Goal: Information Seeking & Learning: Check status

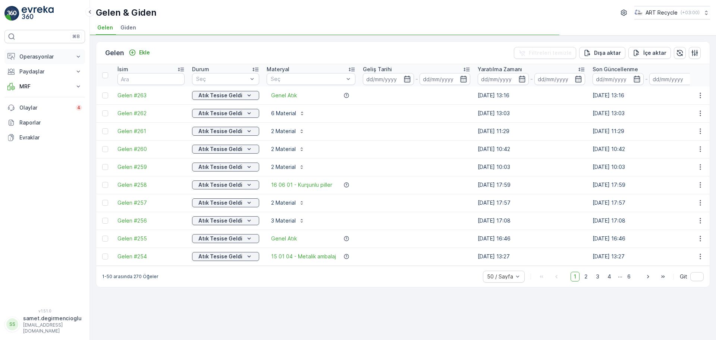
click at [47, 58] on p "Operasyonlar" at bounding box center [44, 56] width 51 height 7
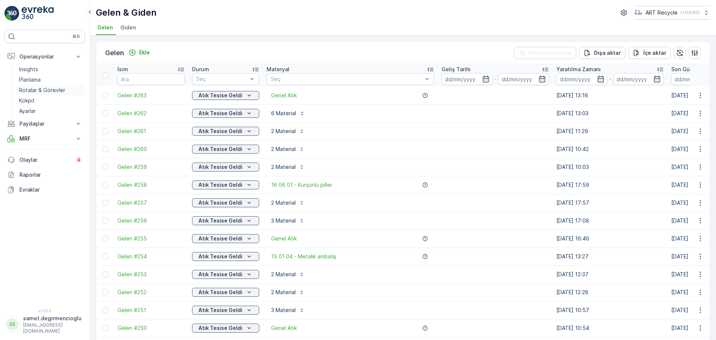
click at [40, 86] on p "Rotalar & Görevler" at bounding box center [42, 89] width 46 height 7
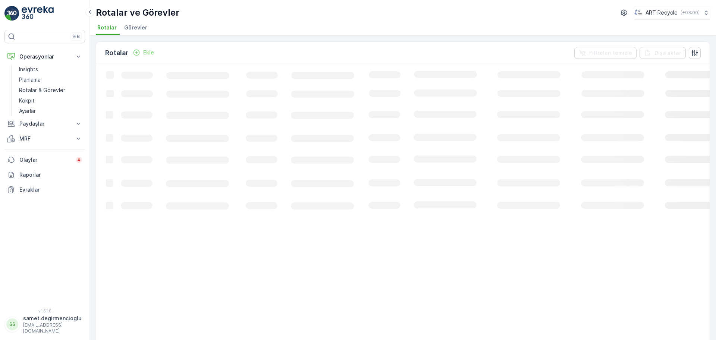
click at [133, 23] on li "Görevler" at bounding box center [137, 28] width 28 height 13
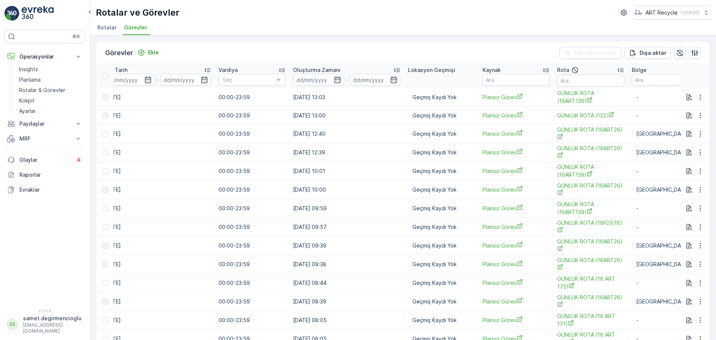
scroll to position [0, 552]
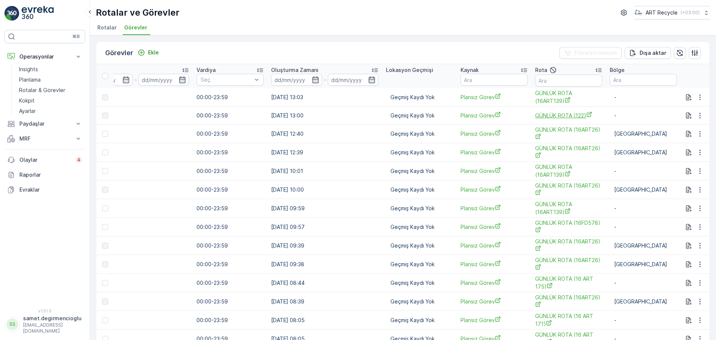
drag, startPoint x: 471, startPoint y: 117, endPoint x: 544, endPoint y: 117, distance: 73.4
click at [551, 79] on input "text" at bounding box center [568, 81] width 67 height 12
type input "139"
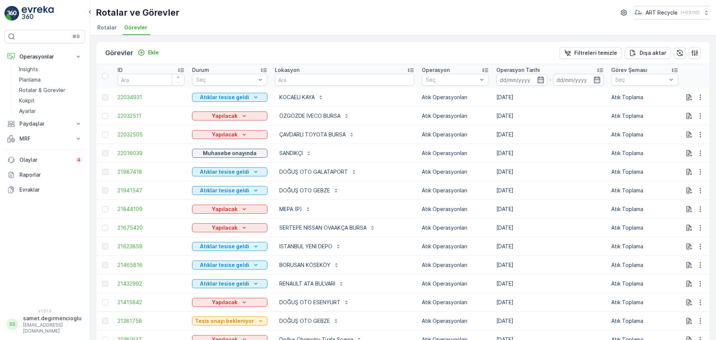
drag, startPoint x: 290, startPoint y: 133, endPoint x: 256, endPoint y: 142, distance: 35.2
click at [358, 80] on input "text" at bounding box center [344, 80] width 139 height 12
type input "ARKAS"
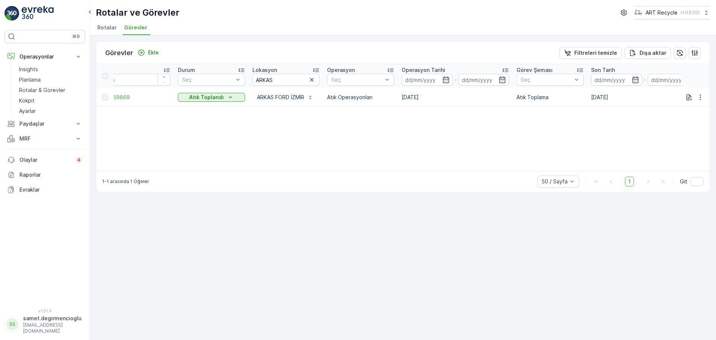
drag, startPoint x: 332, startPoint y: 110, endPoint x: 344, endPoint y: 109, distance: 11.2
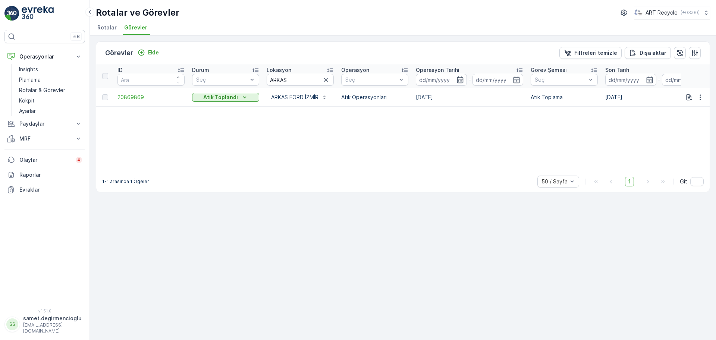
drag, startPoint x: 294, startPoint y: 122, endPoint x: 187, endPoint y: 124, distance: 107.0
click at [93, 64] on div "Görevler Ekle Filtreleri temizle [PERSON_NAME] ID Durum Seç Lokasyon ARKAS Oper…" at bounding box center [403, 187] width 626 height 305
type input "ATA"
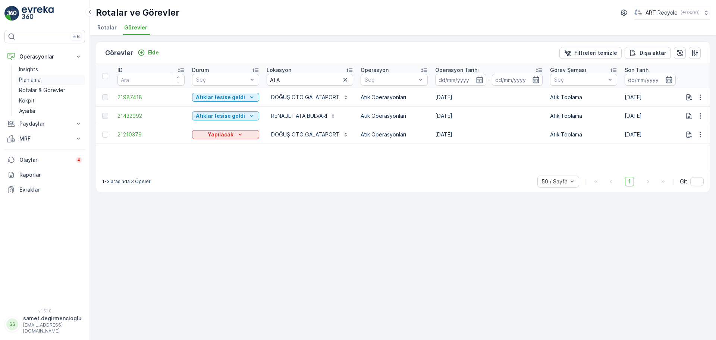
click at [32, 76] on p "Planlama" at bounding box center [30, 79] width 22 height 7
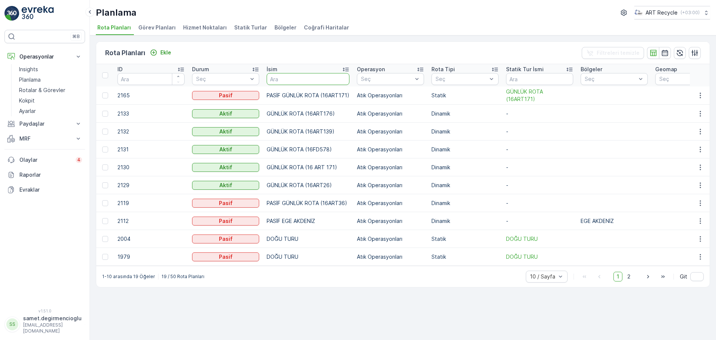
click at [294, 79] on input "text" at bounding box center [308, 79] width 83 height 12
type input "BPLAS"
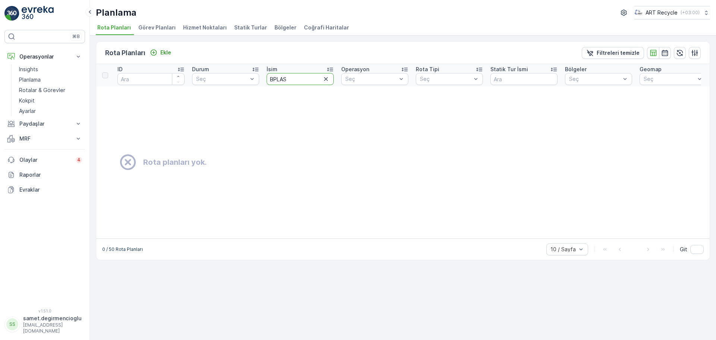
drag, startPoint x: 295, startPoint y: 80, endPoint x: 136, endPoint y: 58, distance: 161.0
click at [136, 58] on div "Rota Planları Ekle Filtreleri temizle ID Durum Seç İsim BPLAS Operasyon Seç Rot…" at bounding box center [403, 150] width 614 height 219
type input "B PL"
click at [215, 22] on li "Hizmet Noktaları" at bounding box center [206, 28] width 48 height 13
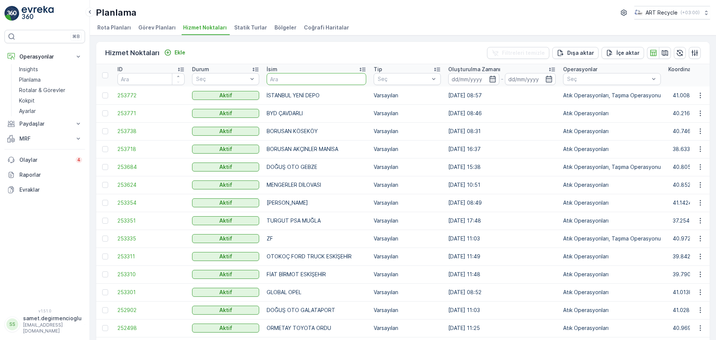
click at [299, 80] on input "text" at bounding box center [317, 79] width 100 height 12
type input "BPL"
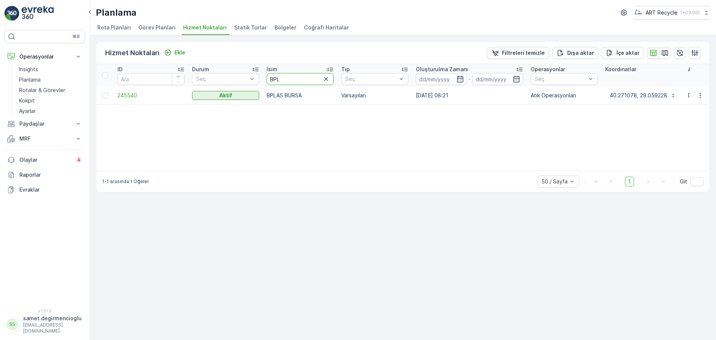
click at [293, 79] on input "BPL" at bounding box center [300, 79] width 67 height 12
type input "B"
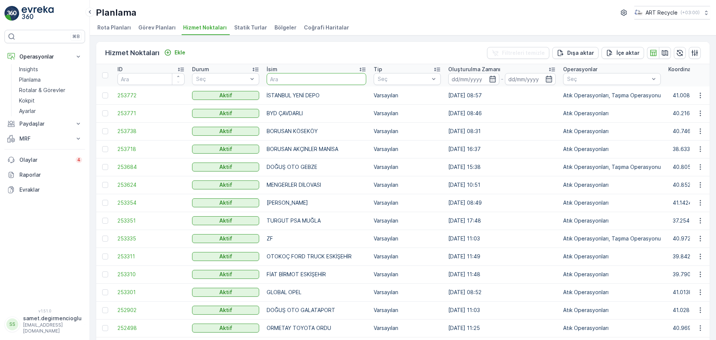
click at [293, 79] on input "text" at bounding box center [317, 79] width 100 height 12
type input "B PLAS"
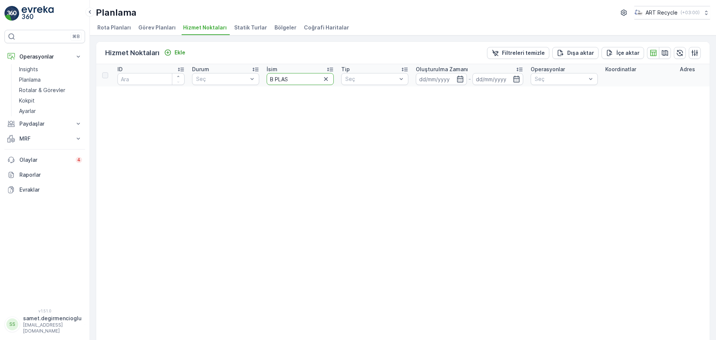
click at [293, 79] on input "B PLAS" at bounding box center [300, 79] width 67 height 12
type input "B"
type input "SAKARYA"
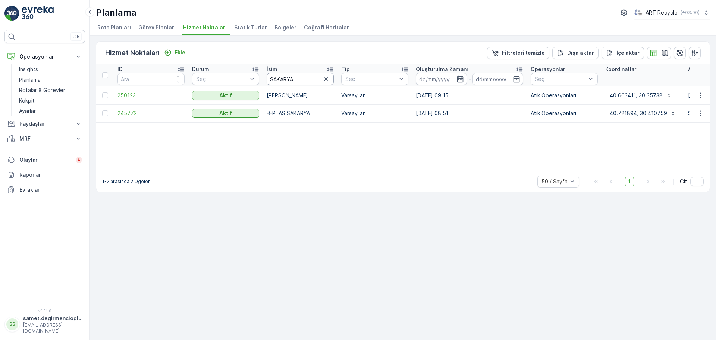
click at [293, 79] on input "SAKARYA" at bounding box center [300, 79] width 67 height 12
type input "S"
type input "BPO"
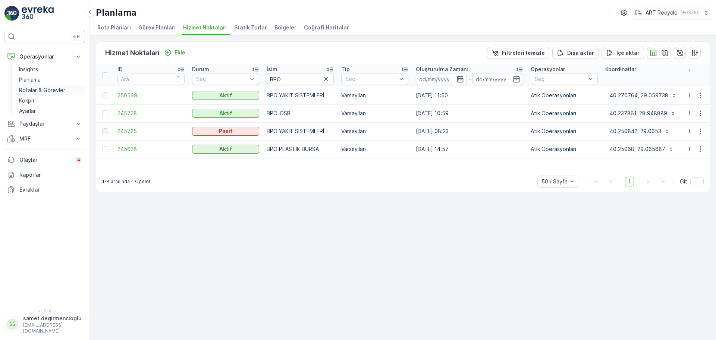
click at [36, 91] on p "Rotalar & Görevler" at bounding box center [42, 89] width 46 height 7
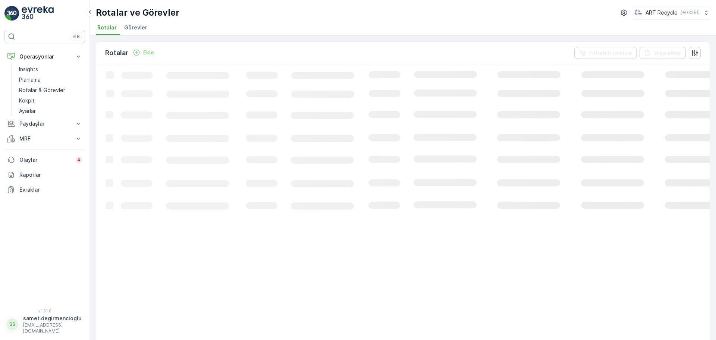
click at [135, 25] on span "Görevler" at bounding box center [135, 27] width 23 height 7
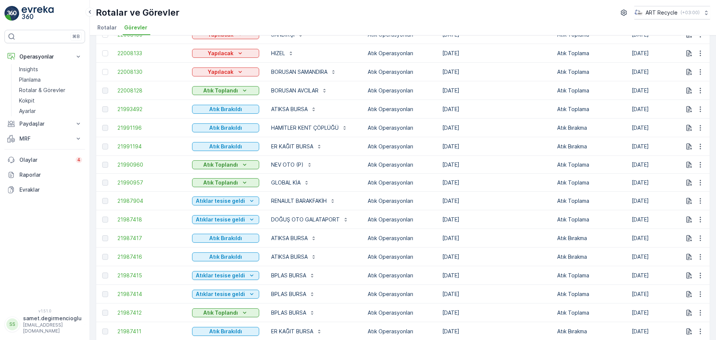
scroll to position [707, 0]
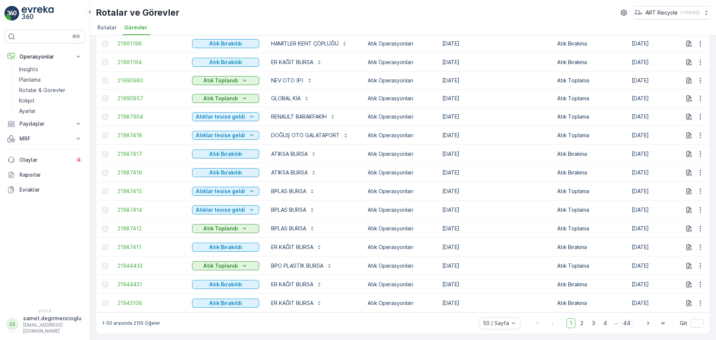
click at [625, 321] on span "44" at bounding box center [626, 323] width 14 height 10
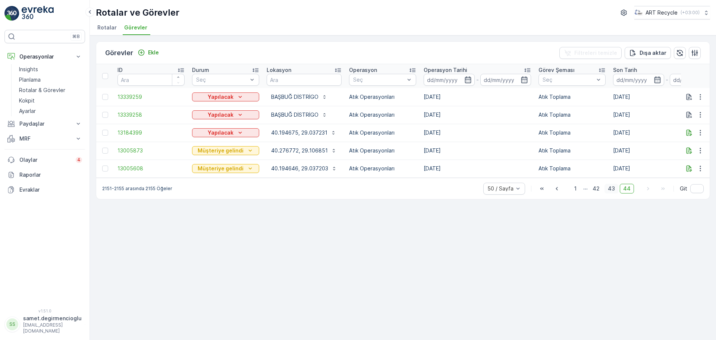
click at [611, 193] on span "43" at bounding box center [611, 189] width 14 height 10
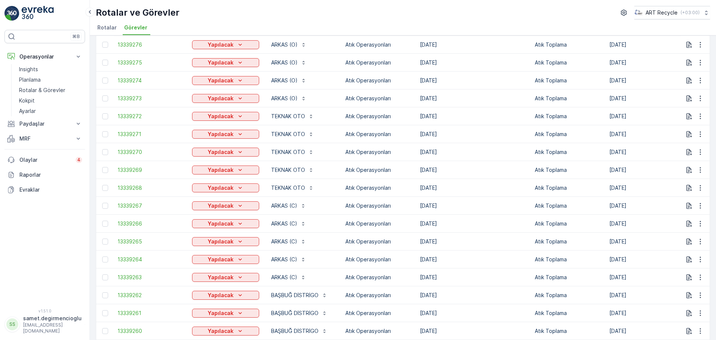
scroll to position [674, 0]
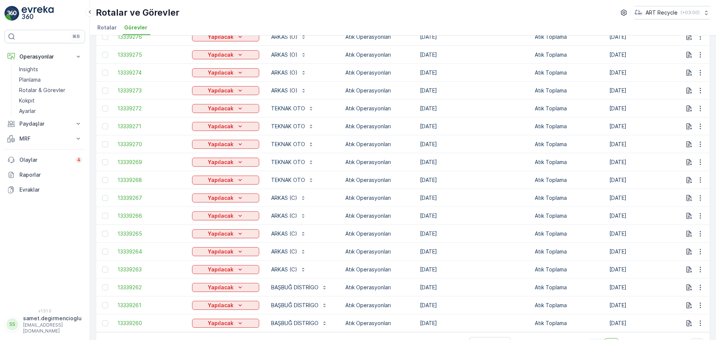
click at [595, 338] on span "42" at bounding box center [596, 343] width 14 height 10
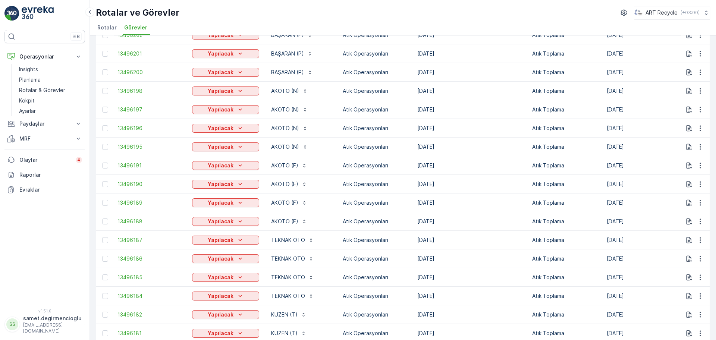
scroll to position [674, 0]
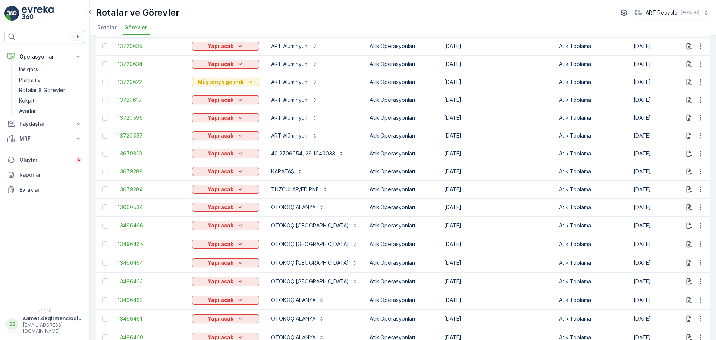
scroll to position [674, 0]
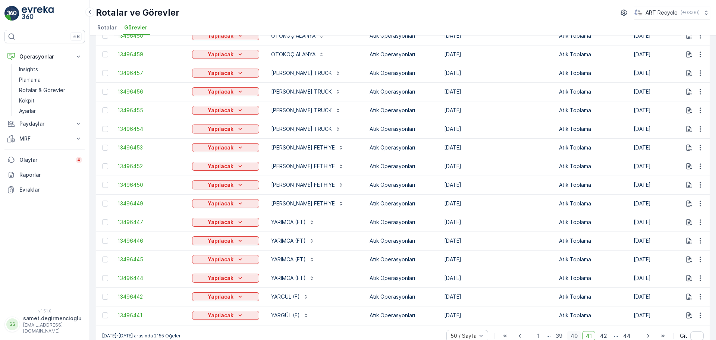
click at [573, 331] on span "40" at bounding box center [574, 336] width 14 height 10
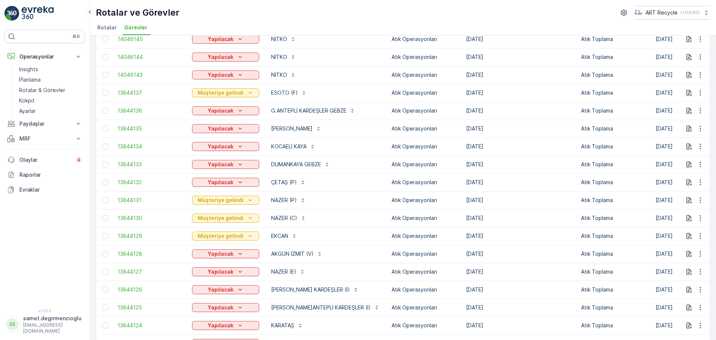
scroll to position [674, 0]
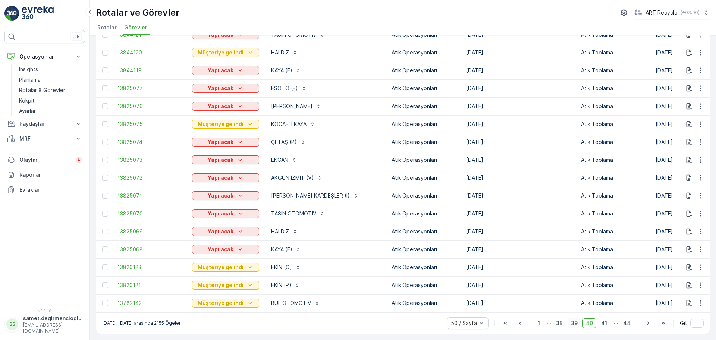
click at [571, 324] on span "39" at bounding box center [573, 323] width 13 height 10
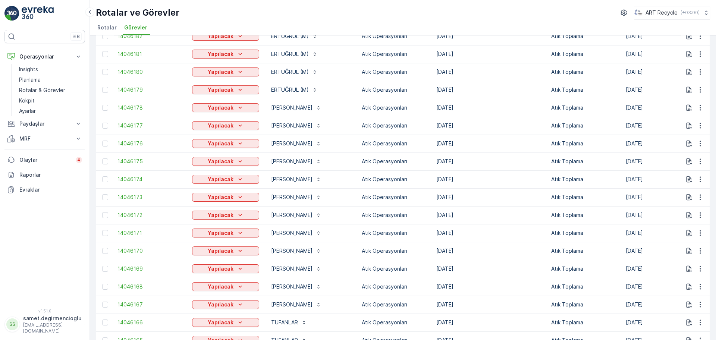
scroll to position [674, 0]
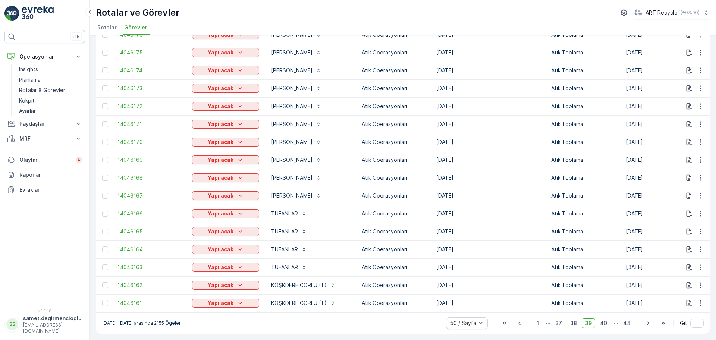
click at [570, 323] on span "38" at bounding box center [573, 323] width 13 height 10
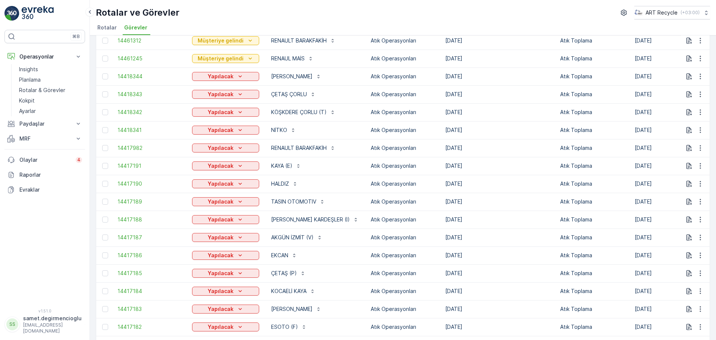
scroll to position [674, 0]
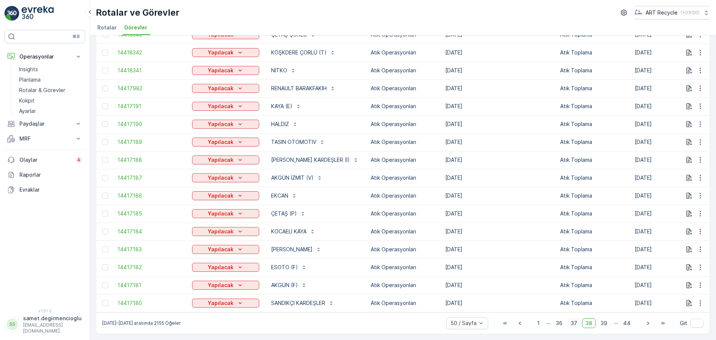
click at [576, 325] on span "37" at bounding box center [573, 323] width 13 height 10
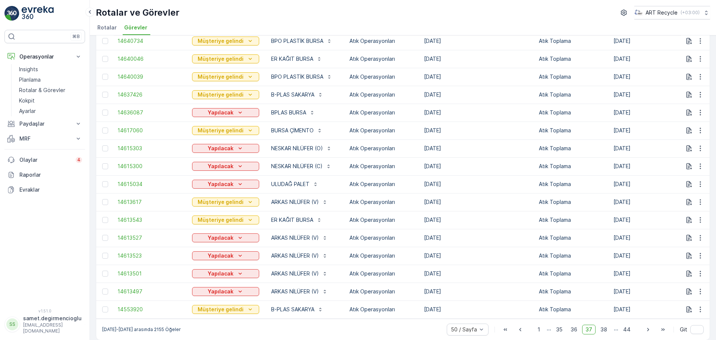
scroll to position [674, 0]
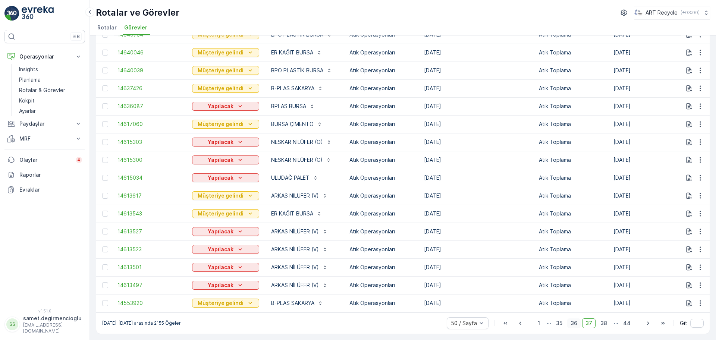
click at [568, 322] on span "36" at bounding box center [573, 323] width 13 height 10
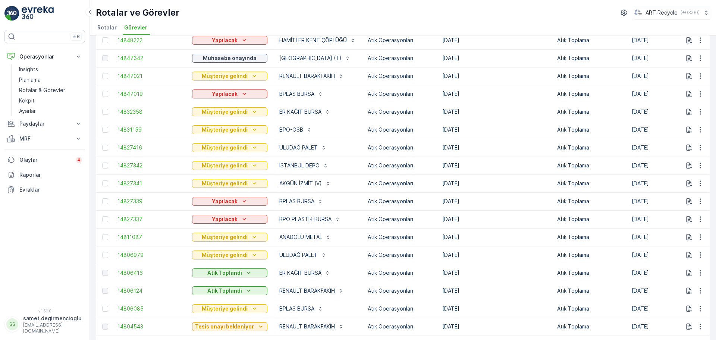
scroll to position [674, 0]
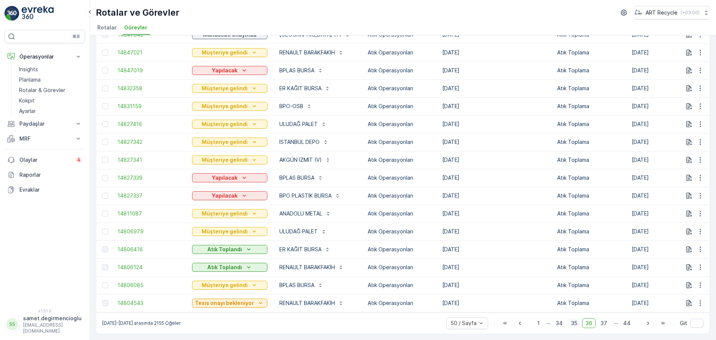
click at [570, 321] on span "35" at bounding box center [573, 323] width 13 height 10
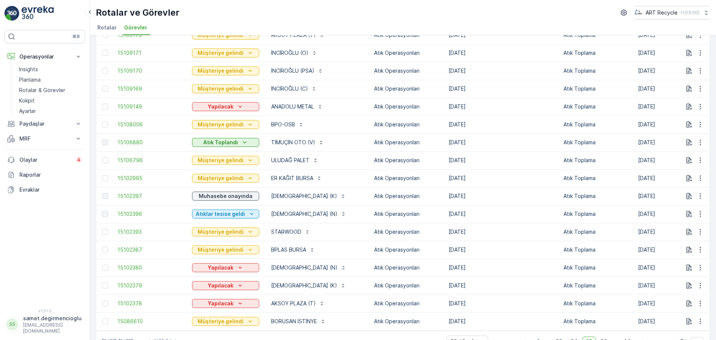
scroll to position [674, 0]
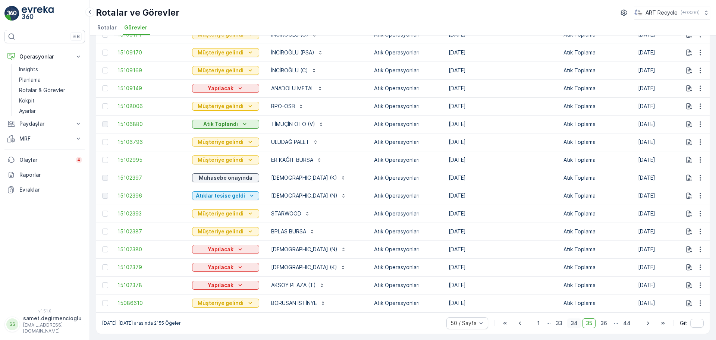
click at [569, 319] on span "34" at bounding box center [574, 323] width 14 height 10
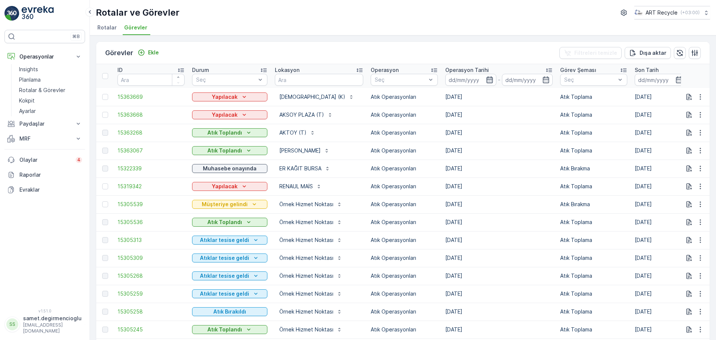
click at [486, 76] on icon "button" at bounding box center [489, 79] width 7 height 7
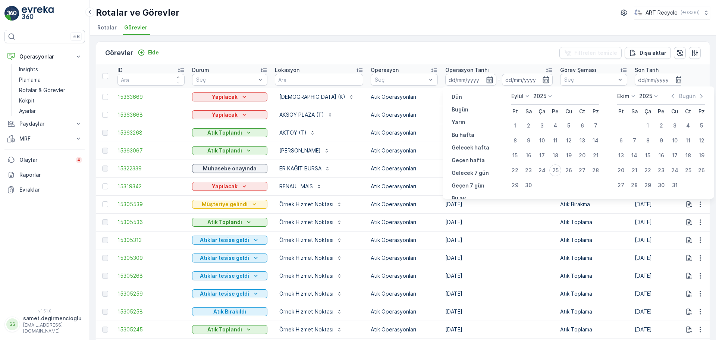
click at [486, 76] on icon "button" at bounding box center [489, 79] width 7 height 7
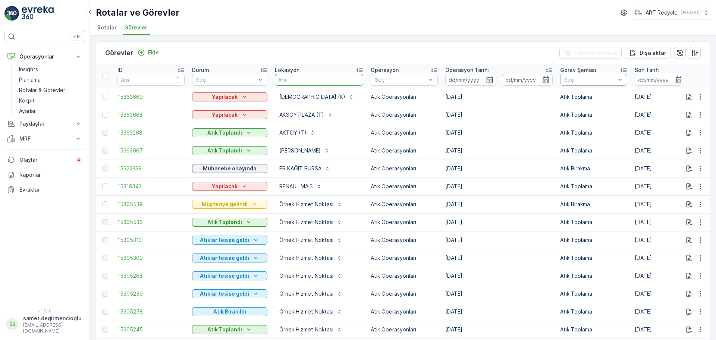
click at [298, 83] on input "text" at bounding box center [319, 80] width 88 height 12
type input "ÇİMENLER"
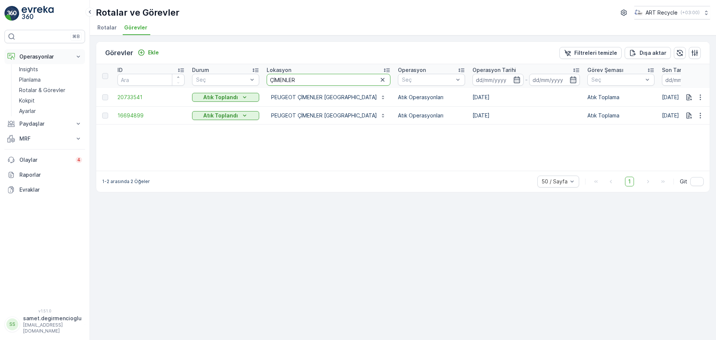
drag, startPoint x: 301, startPoint y: 79, endPoint x: 72, endPoint y: 63, distance: 229.4
click at [100, 65] on tr "ID Durum Seç Lokasyon ÇİMENLER Operasyon Seç Operasyon Tarihi - Görev Şeması Se…" at bounding box center [692, 76] width 1193 height 24
type input "ARKAS"
